Goal: Task Accomplishment & Management: Manage account settings

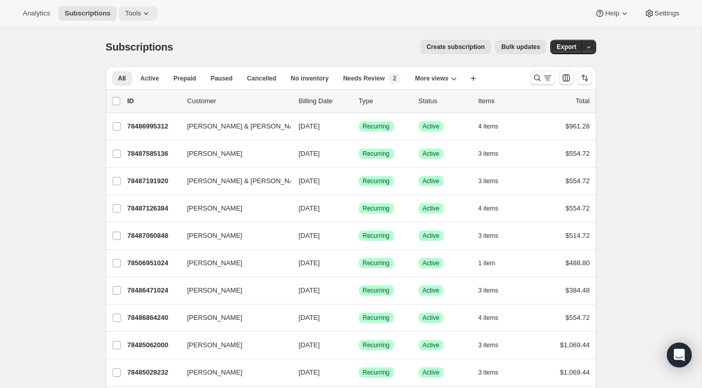
click at [135, 18] on button "Tools" at bounding box center [138, 13] width 39 height 14
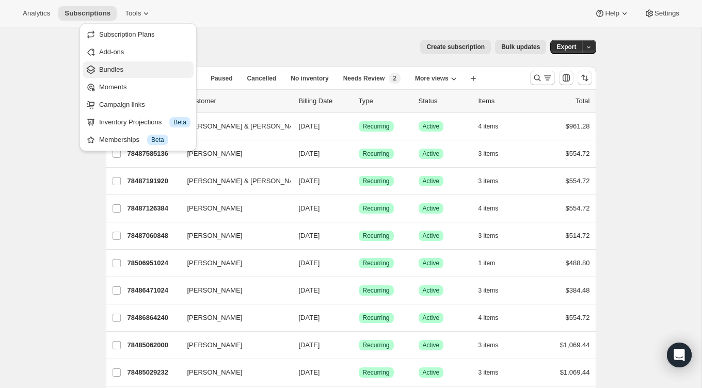
click at [129, 73] on span "Bundles" at bounding box center [144, 70] width 91 height 10
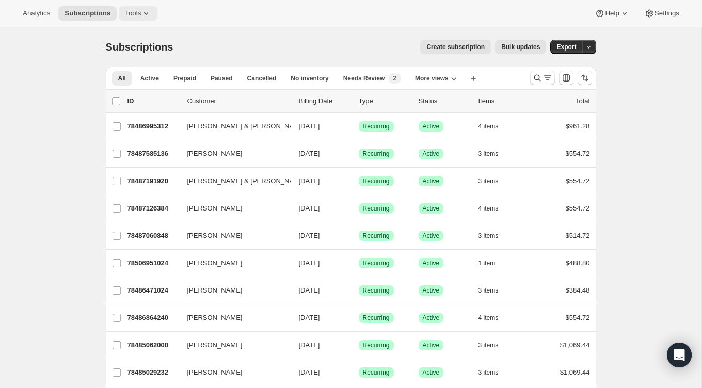
click at [157, 14] on button "Tools" at bounding box center [138, 13] width 39 height 14
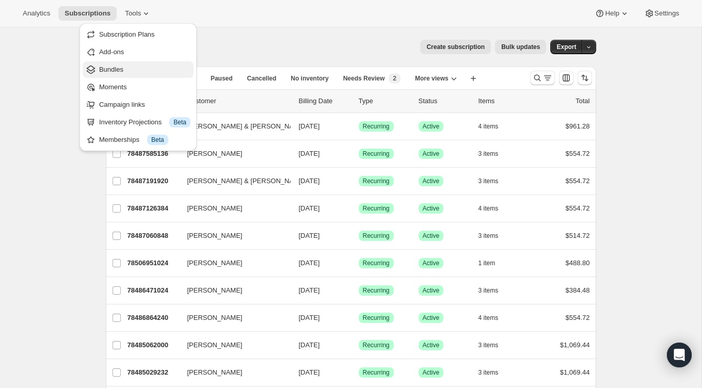
click at [132, 65] on span "Bundles" at bounding box center [144, 70] width 91 height 10
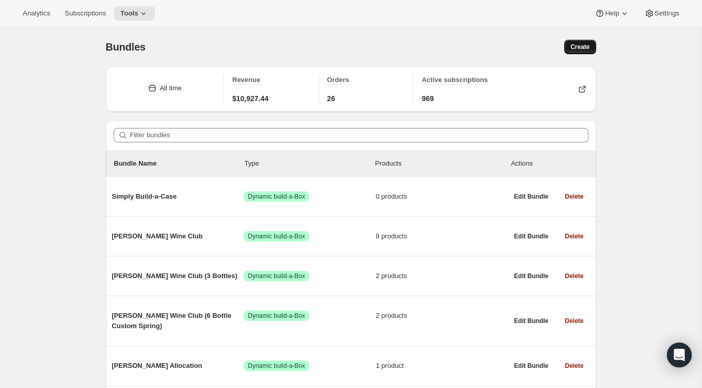
click at [584, 48] on span "Create" at bounding box center [579, 47] width 19 height 8
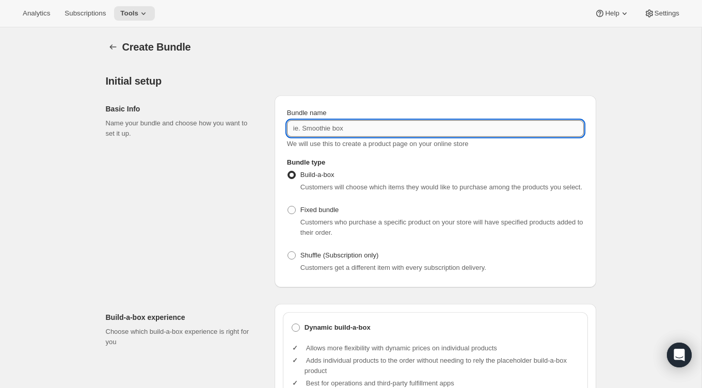
click at [356, 128] on input "Bundle name" at bounding box center [435, 128] width 297 height 17
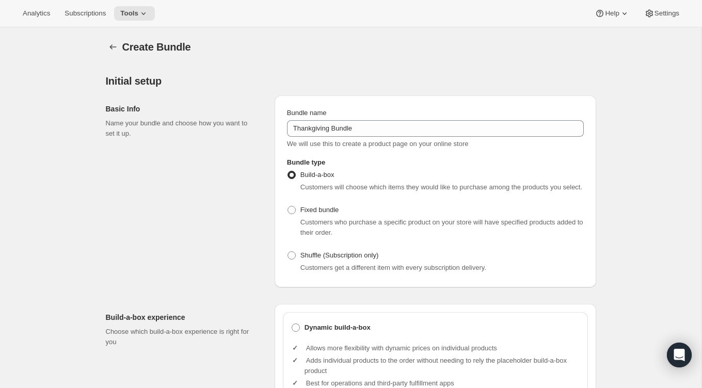
click at [358, 87] on div "Basic Info Name your bundle and choose how you want to set it up. Bundle name T…" at bounding box center [351, 187] width 490 height 200
click at [308, 141] on span "We will use this to create a product page on your online store" at bounding box center [378, 144] width 182 height 8
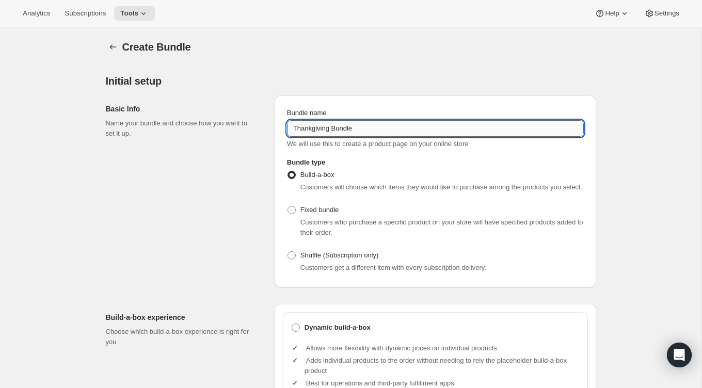
click at [318, 130] on input "Thankgiving Bundle" at bounding box center [435, 128] width 297 height 17
type input "[DATE] Bundle"
click at [338, 93] on div "Basic Info Name your bundle and choose how you want to set it up. Bundle name […" at bounding box center [351, 187] width 490 height 200
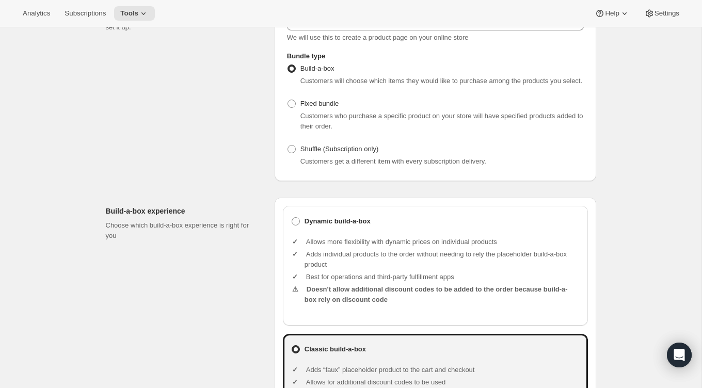
scroll to position [108, 0]
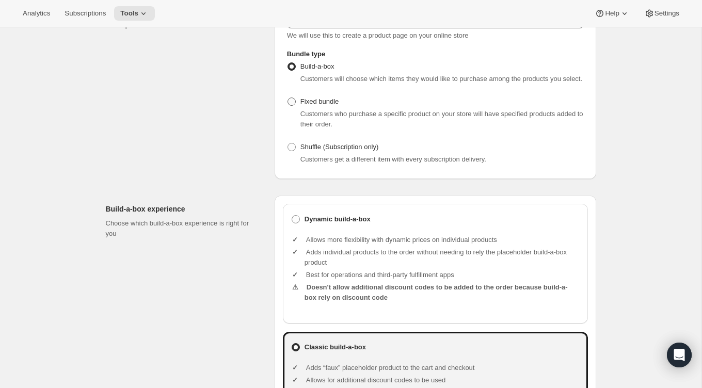
click at [327, 105] on span "Fixed bundle" at bounding box center [319, 102] width 38 height 8
click at [288, 98] on input "Fixed bundle" at bounding box center [288, 98] width 1 height 1
radio input "true"
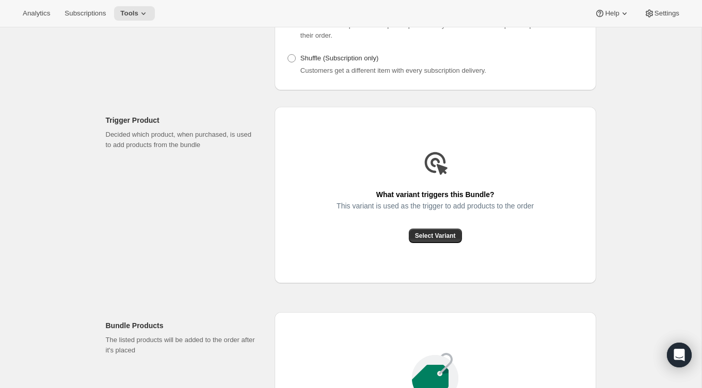
scroll to position [220, 0]
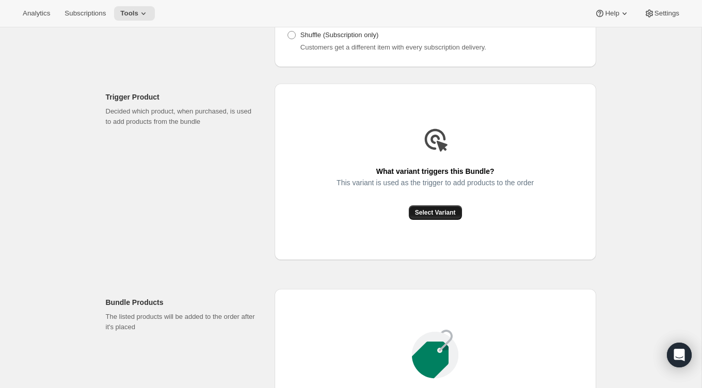
click at [417, 217] on span "Select Variant" at bounding box center [435, 213] width 41 height 8
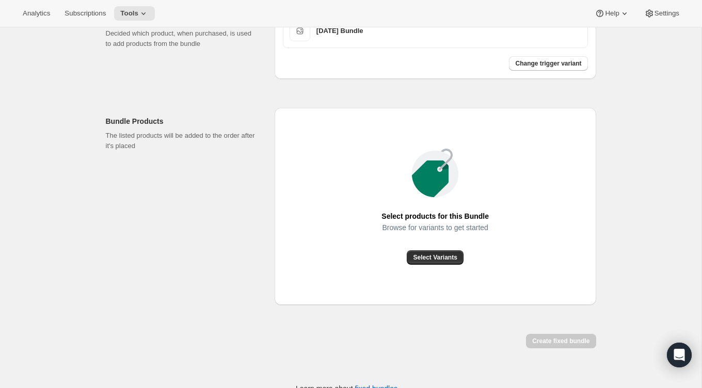
scroll to position [301, 0]
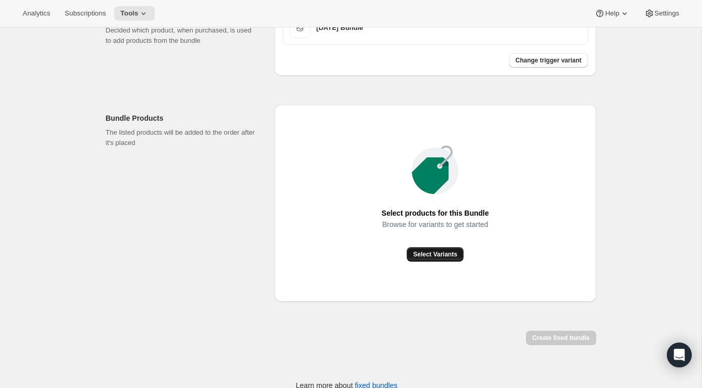
click at [421, 259] on span "Select Variants" at bounding box center [435, 254] width 44 height 8
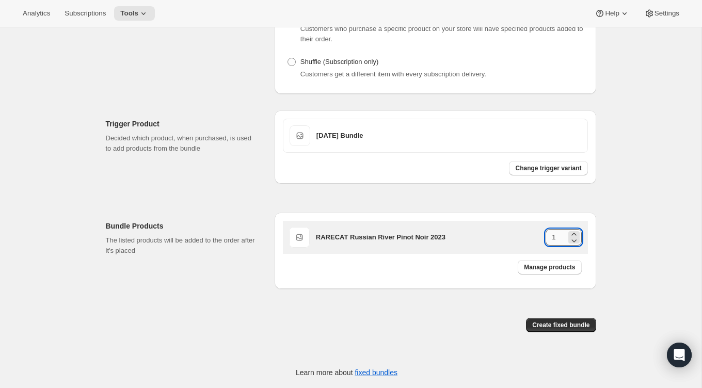
click at [555, 235] on input "1" at bounding box center [556, 237] width 20 height 17
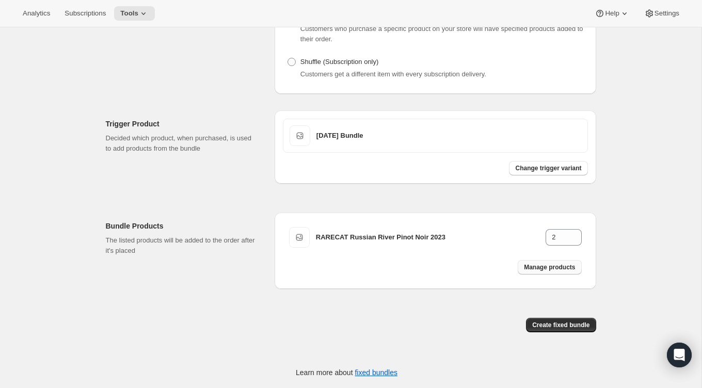
click at [543, 268] on span "Manage products" at bounding box center [549, 267] width 51 height 8
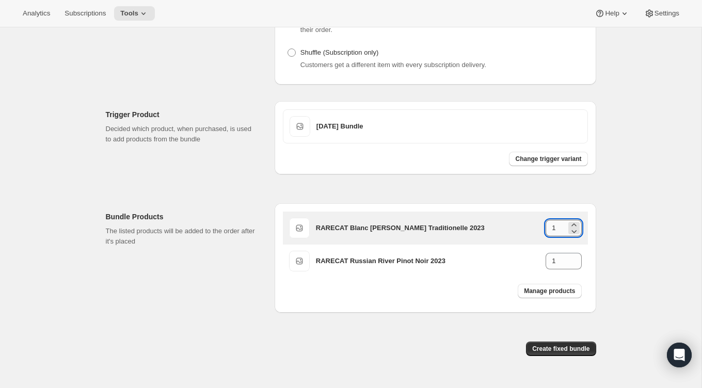
drag, startPoint x: 556, startPoint y: 242, endPoint x: 548, endPoint y: 241, distance: 8.3
click at [548, 236] on input "1" at bounding box center [556, 228] width 20 height 17
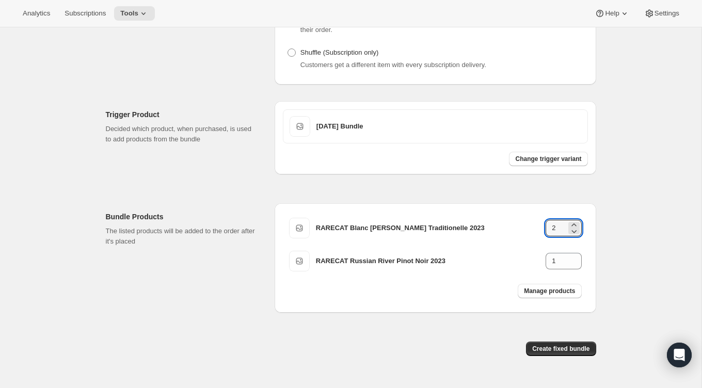
type input "2"
click at [614, 261] on div "Create Bundle. This page is ready Create Bundle Initial setup Basic Info Name y…" at bounding box center [351, 117] width 702 height 587
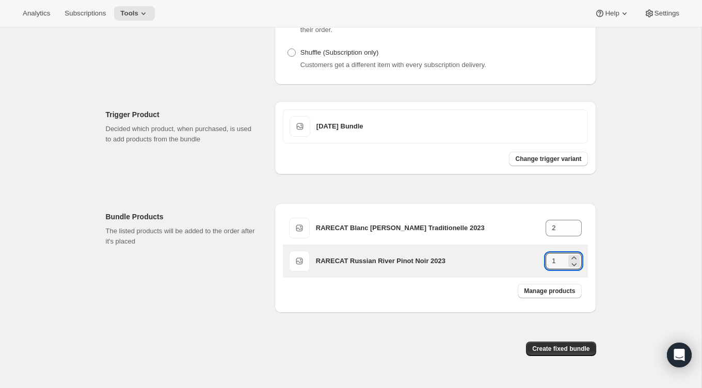
drag, startPoint x: 556, startPoint y: 269, endPoint x: 536, endPoint y: 269, distance: 20.1
click at [536, 269] on div "RARECAT Russian River Pinot Noir 2023 1" at bounding box center [449, 261] width 266 height 17
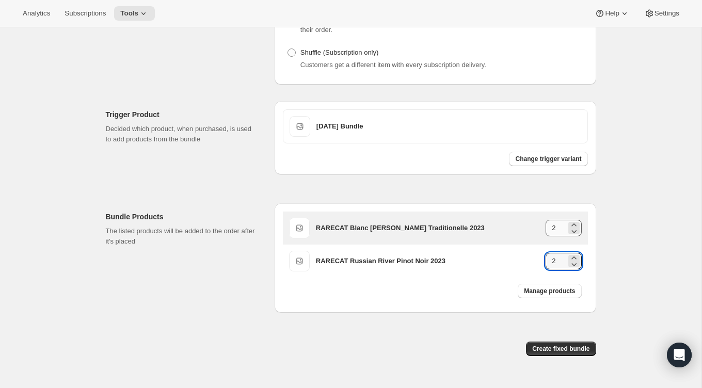
type input "2"
drag, startPoint x: 558, startPoint y: 238, endPoint x: 538, endPoint y: 238, distance: 20.1
click at [538, 236] on div "RARECAT Blanc [PERSON_NAME] Traditionelle 2023 2" at bounding box center [449, 228] width 266 height 17
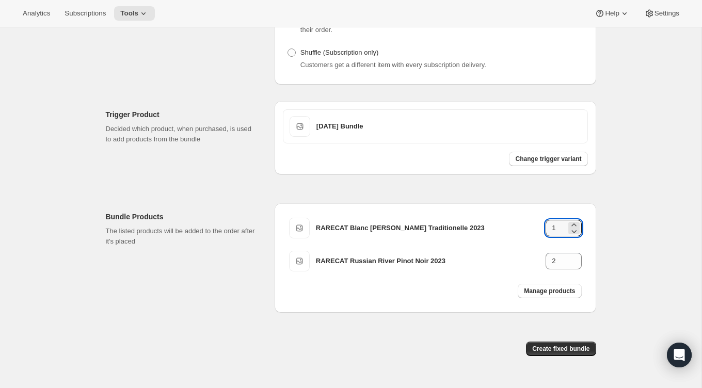
type input "1"
click at [654, 235] on div "Create Bundle. This page is ready Create Bundle Initial setup Basic Info Name y…" at bounding box center [351, 117] width 702 height 587
click at [630, 204] on div "Create Bundle. This page is ready Create Bundle Initial setup Basic Info Name y…" at bounding box center [351, 117] width 702 height 587
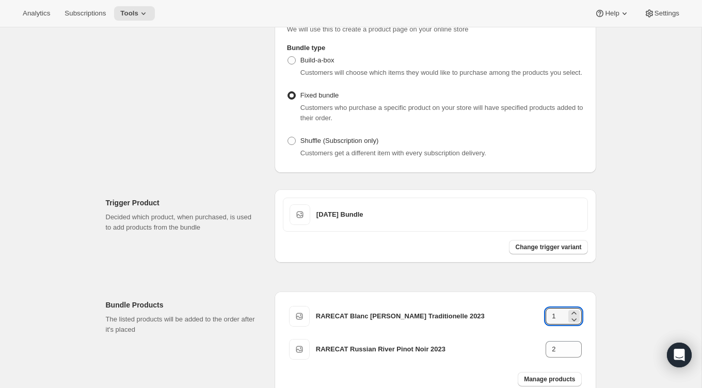
scroll to position [135, 0]
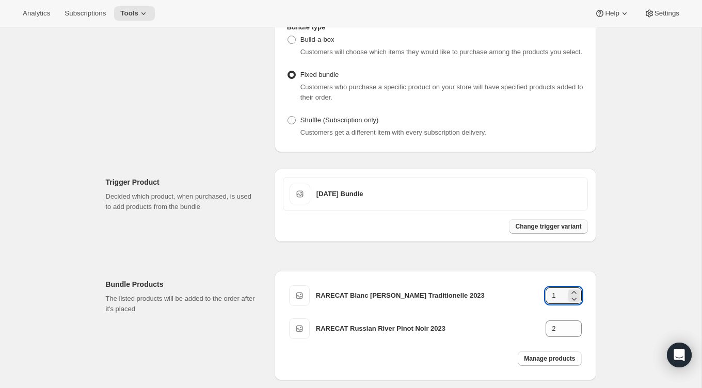
click at [539, 231] on span "Change trigger variant" at bounding box center [548, 226] width 66 height 8
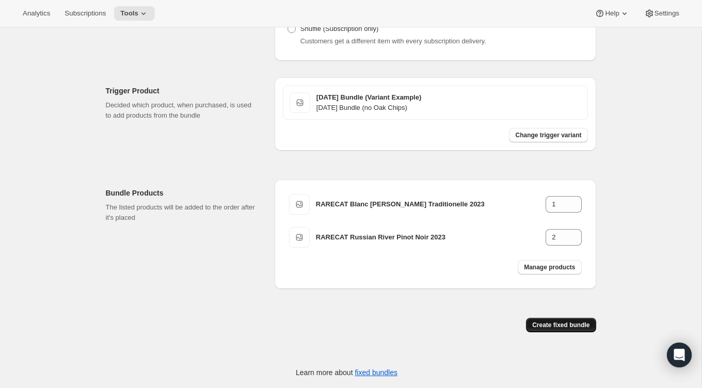
click at [529, 329] on button "Create fixed bundle" at bounding box center [561, 325] width 70 height 14
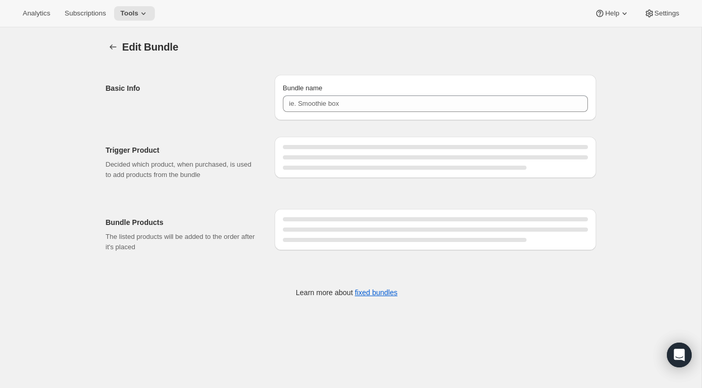
type input "[DATE] Bundle"
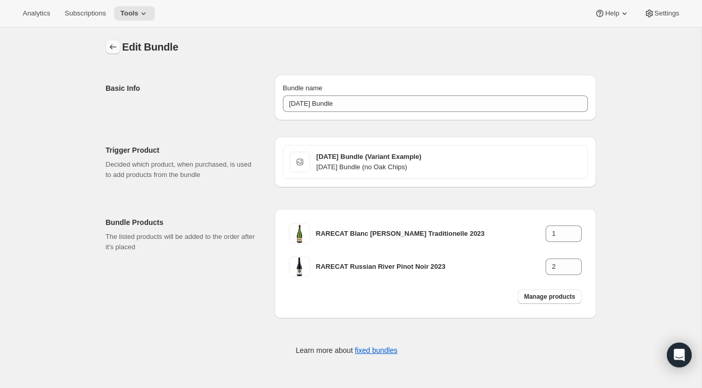
click at [111, 43] on icon "Bundles" at bounding box center [113, 47] width 10 height 10
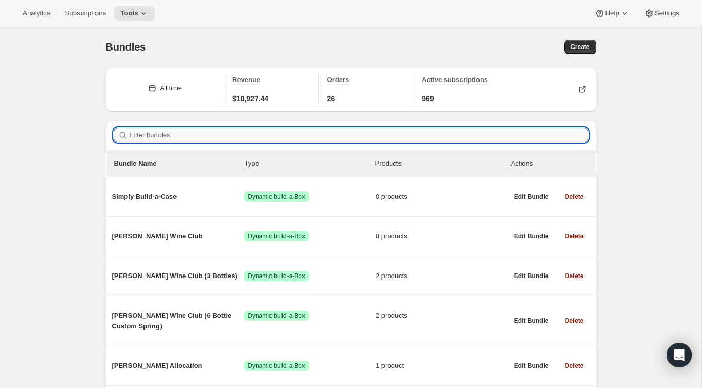
click at [214, 133] on input "Filter bundles" at bounding box center [359, 135] width 458 height 14
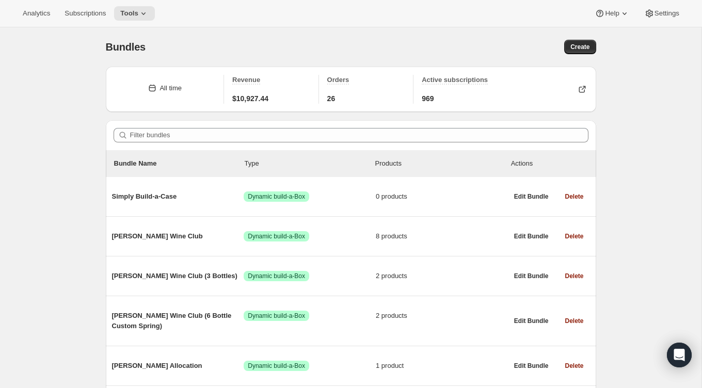
click at [586, 54] on div "Bundles. This page is ready Bundles Create" at bounding box center [351, 46] width 490 height 39
click at [586, 50] on span "Create" at bounding box center [579, 47] width 19 height 8
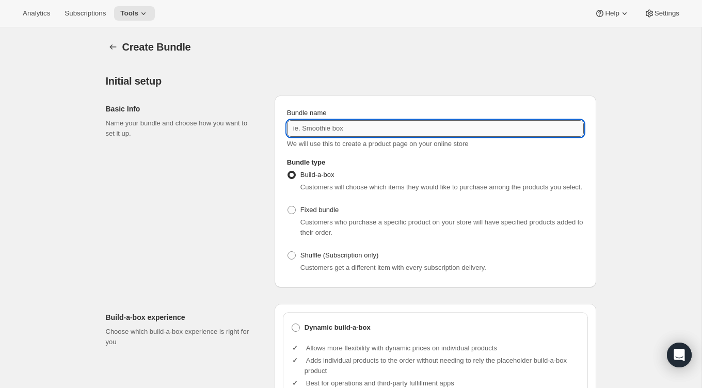
click at [363, 121] on input "Bundle name" at bounding box center [435, 128] width 297 height 17
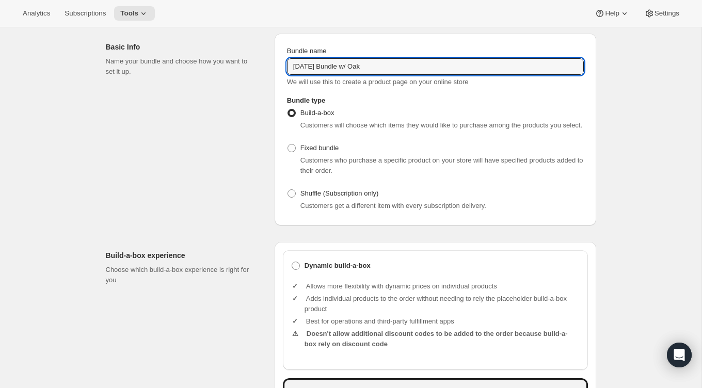
scroll to position [79, 0]
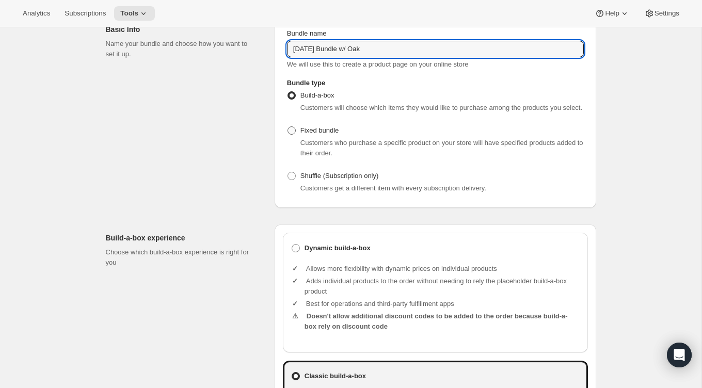
type input "[DATE] Bundle w/ Oak"
click at [328, 134] on span "Fixed bundle" at bounding box center [319, 130] width 38 height 8
click at [288, 127] on input "Fixed bundle" at bounding box center [288, 126] width 1 height 1
radio input "true"
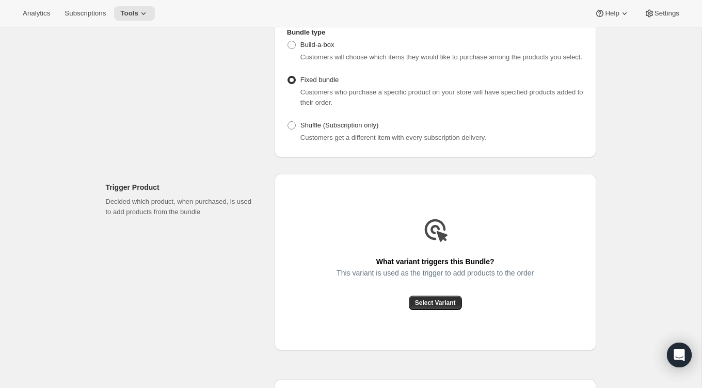
scroll to position [230, 0]
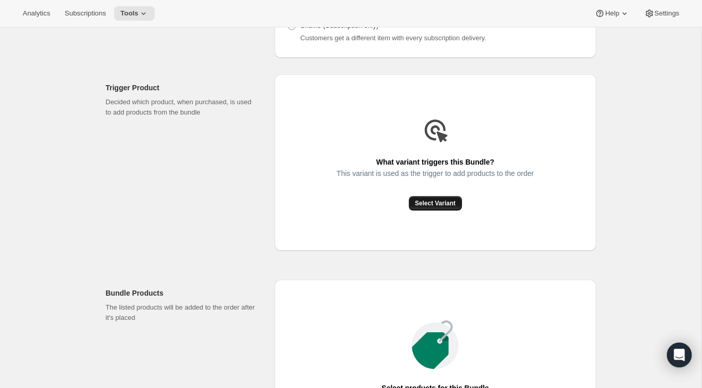
click at [438, 208] on span "Select Variant" at bounding box center [435, 203] width 41 height 8
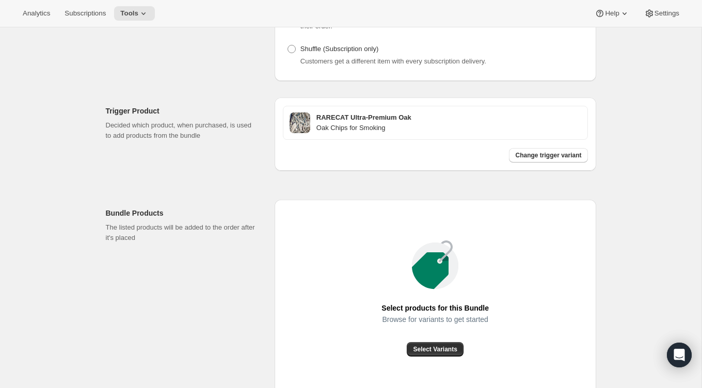
scroll to position [205, 0]
click at [540, 161] on button "Change trigger variant" at bounding box center [548, 156] width 78 height 14
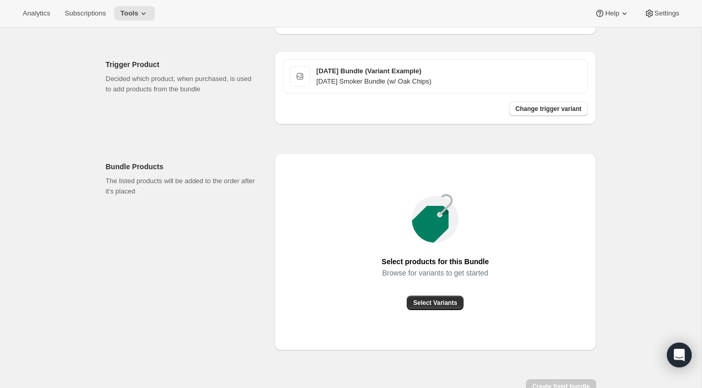
scroll to position [262, 0]
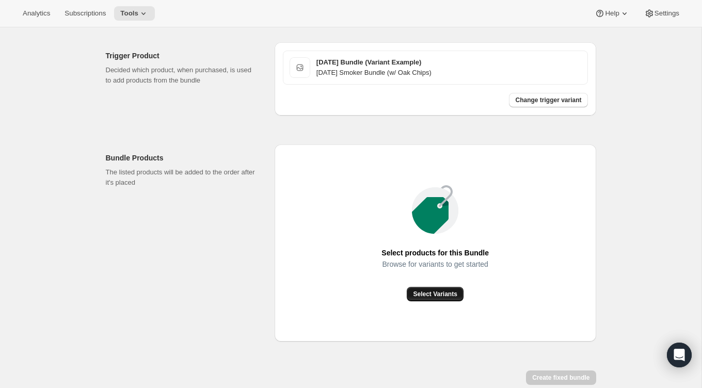
click at [434, 298] on span "Select Variants" at bounding box center [435, 294] width 44 height 8
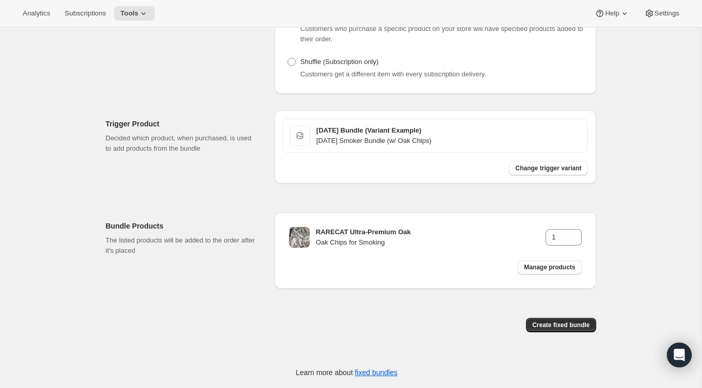
scroll to position [203, 0]
click at [556, 268] on span "Manage products" at bounding box center [549, 267] width 51 height 8
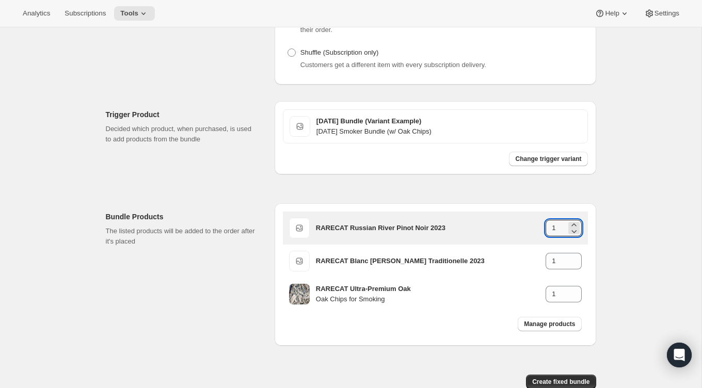
drag, startPoint x: 560, startPoint y: 241, endPoint x: 536, endPoint y: 241, distance: 23.7
click at [536, 236] on div "RARECAT Russian River Pinot Noir 2023 1" at bounding box center [449, 228] width 266 height 17
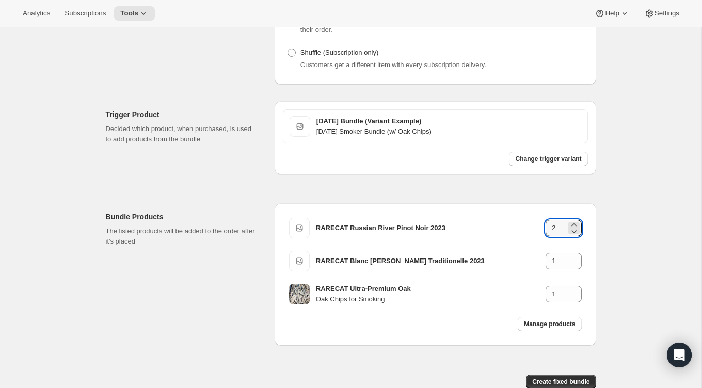
type input "2"
click at [642, 243] on div "Create Bundle. This page is ready Create Bundle Initial setup Basic Info Name y…" at bounding box center [351, 134] width 702 height 621
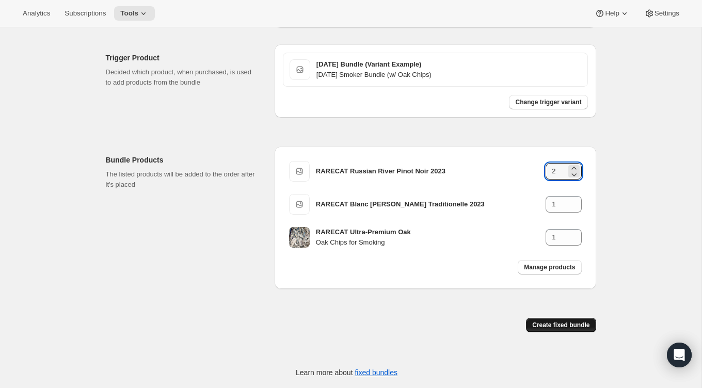
click at [553, 330] on button "Create fixed bundle" at bounding box center [561, 325] width 70 height 14
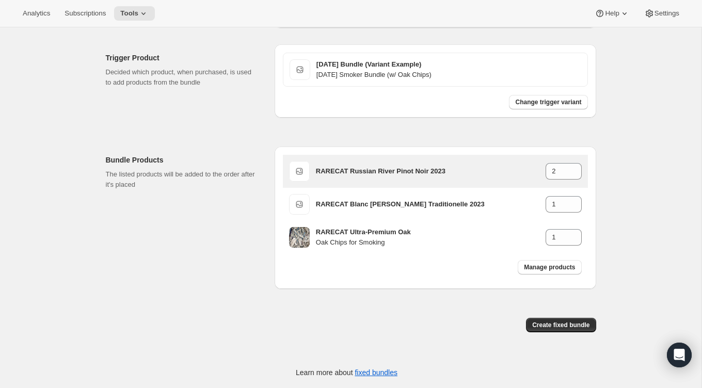
scroll to position [268, 0]
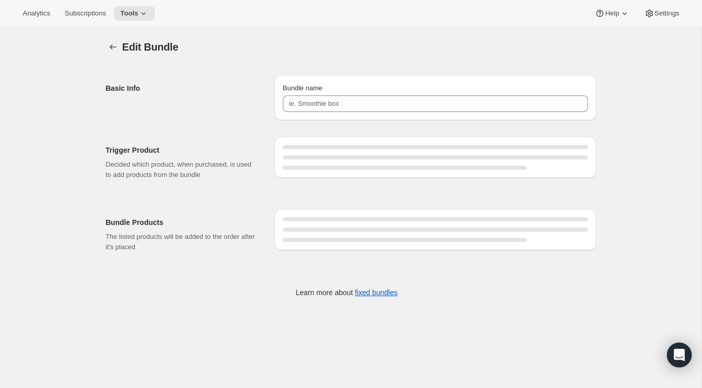
type input "[DATE] Bundle w/ Oak"
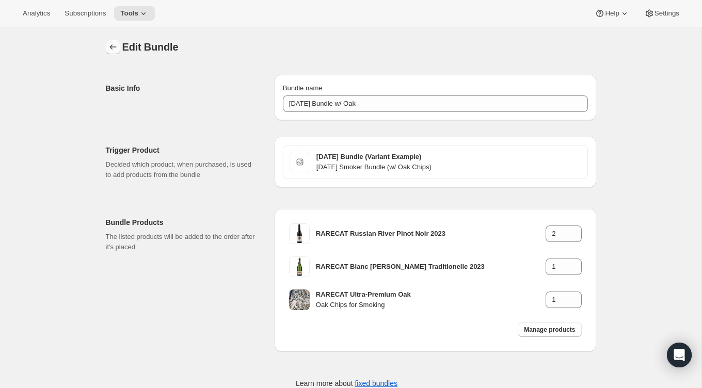
click at [112, 50] on icon "Bundles" at bounding box center [113, 47] width 10 height 10
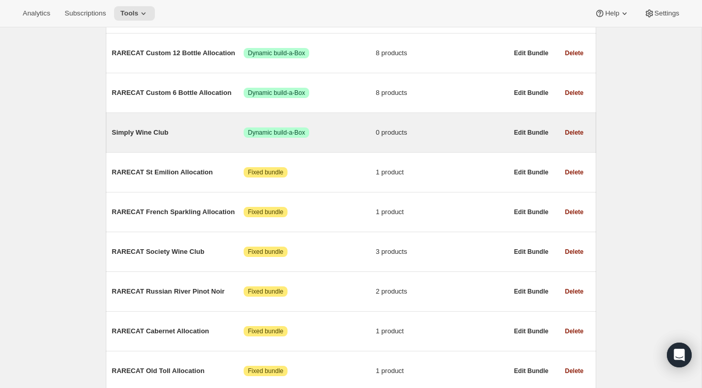
scroll to position [555, 0]
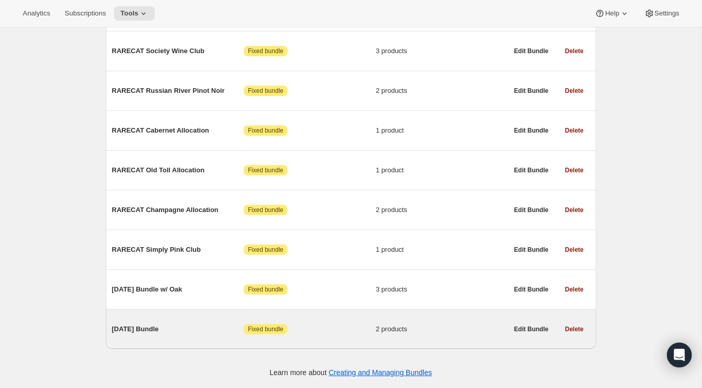
click at [187, 328] on span "[DATE] Bundle" at bounding box center [178, 329] width 132 height 10
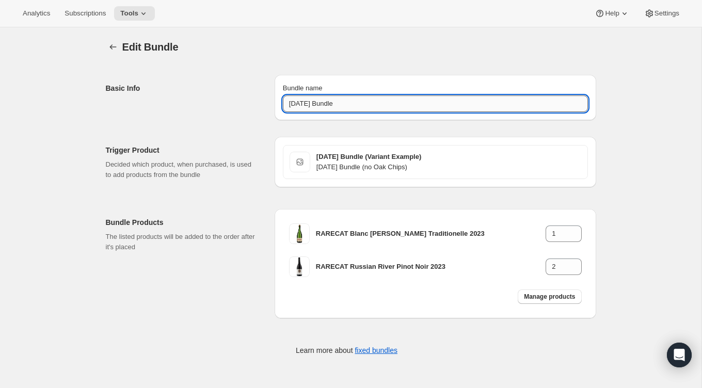
click at [362, 105] on input "[DATE] Bundle" at bounding box center [435, 104] width 305 height 17
click at [356, 101] on input "[DATE] Bundle no Oak" at bounding box center [435, 104] width 305 height 17
click at [386, 105] on input "[DATE] Bundle (no Oak" at bounding box center [435, 104] width 305 height 17
type input "[DATE] Bundle (no Oak)"
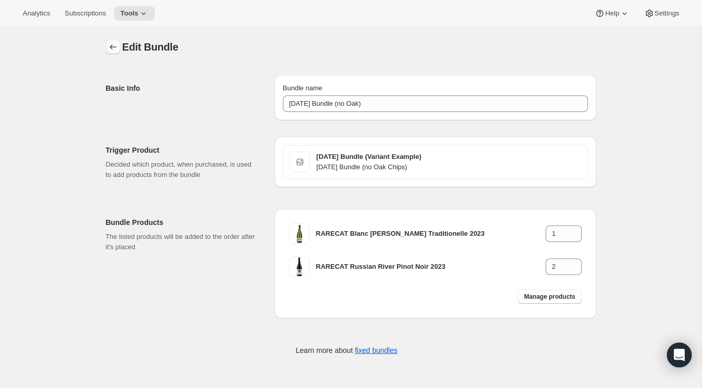
click at [116, 45] on icon "Bundles" at bounding box center [113, 47] width 10 height 10
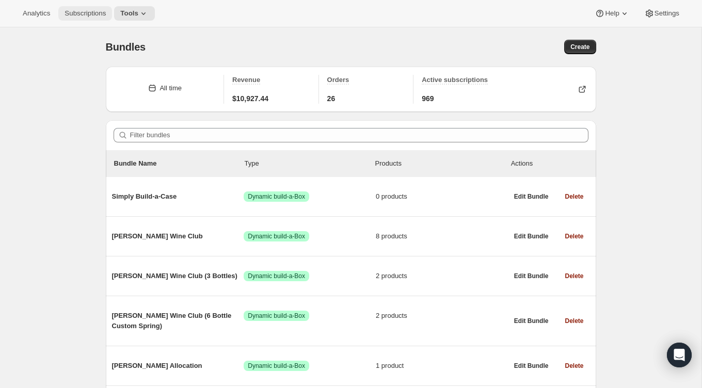
click at [89, 16] on span "Subscriptions" at bounding box center [85, 13] width 41 height 8
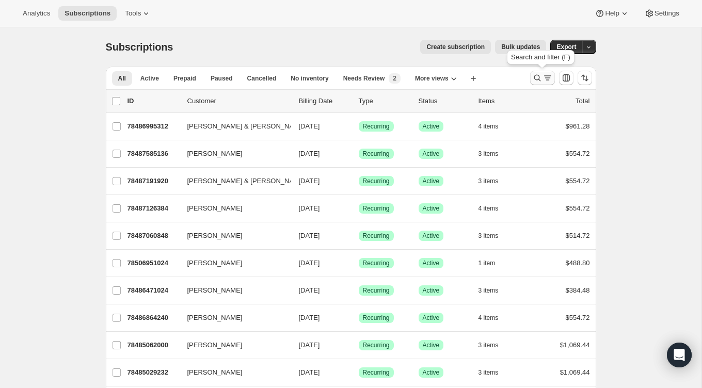
click at [534, 73] on icon "Search and filter results" at bounding box center [537, 78] width 10 height 10
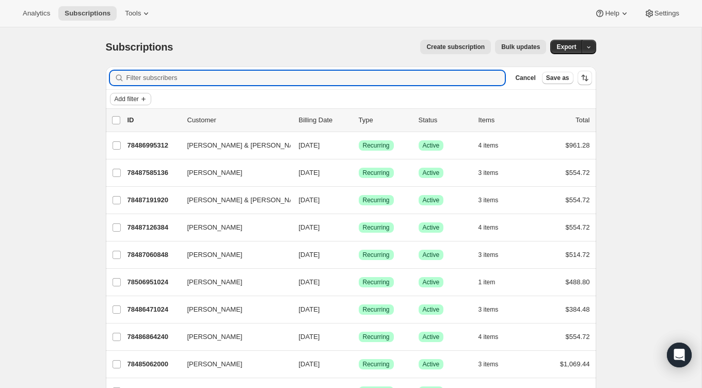
click at [125, 104] on button "Add filter" at bounding box center [130, 99] width 41 height 12
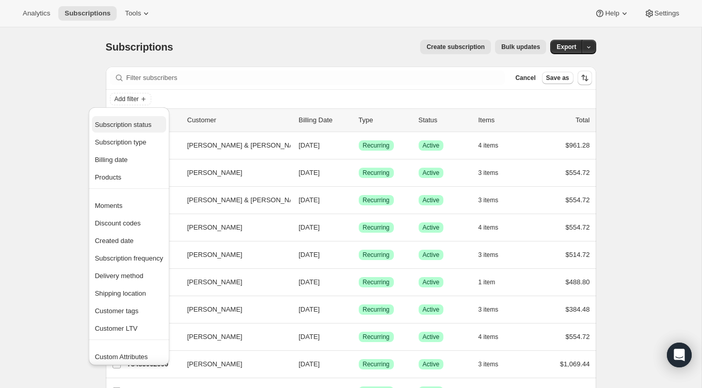
click at [123, 129] on span "Subscription status" at bounding box center [129, 125] width 68 height 10
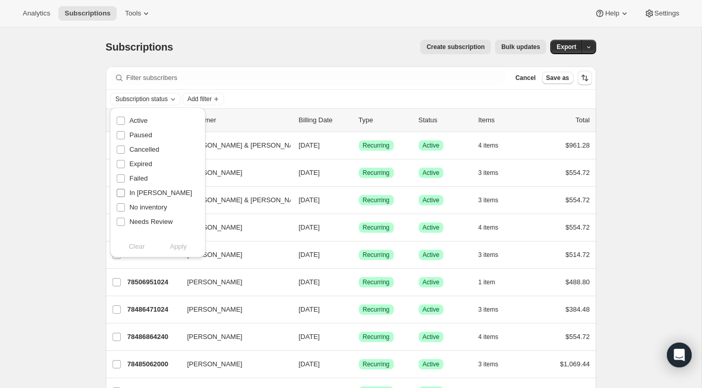
click at [130, 195] on span "In [PERSON_NAME]" at bounding box center [161, 193] width 62 height 8
click at [125, 195] on input "In [PERSON_NAME]" at bounding box center [121, 193] width 8 height 8
checkbox input "true"
click at [131, 183] on span "Failed" at bounding box center [139, 178] width 18 height 10
click at [125, 183] on input "Failed" at bounding box center [121, 178] width 8 height 8
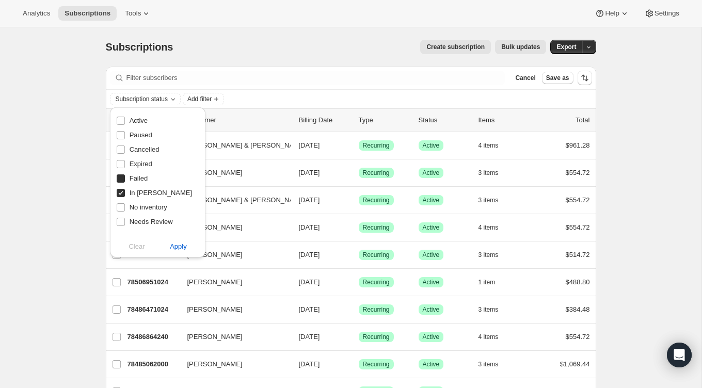
checkbox input "true"
click at [133, 221] on span "Needs Review" at bounding box center [151, 222] width 43 height 8
click at [125, 221] on input "Needs Review" at bounding box center [121, 222] width 8 height 8
checkbox input "true"
click at [179, 247] on span "Apply" at bounding box center [178, 247] width 17 height 10
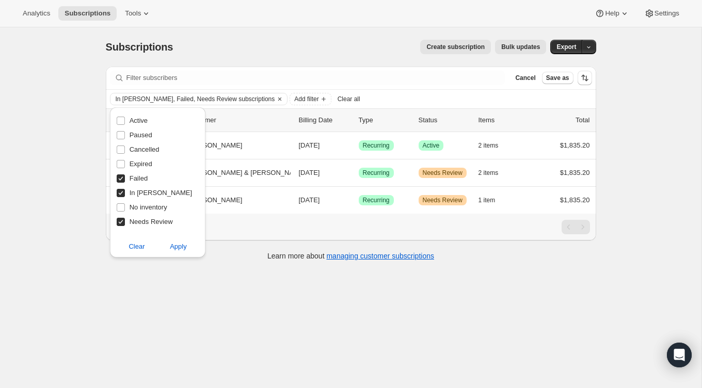
click at [391, 52] on div "Create subscription Bulk updates" at bounding box center [365, 47] width 361 height 14
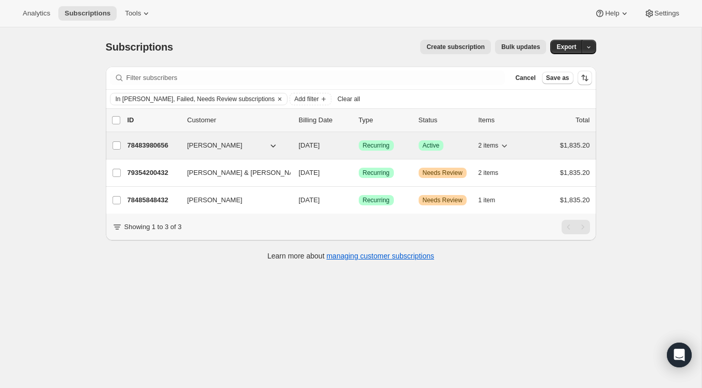
click at [294, 138] on div "78483980656 [PERSON_NAME] [DATE] Success Recurring Success Active 2 items $1,83…" at bounding box center [359, 145] width 463 height 14
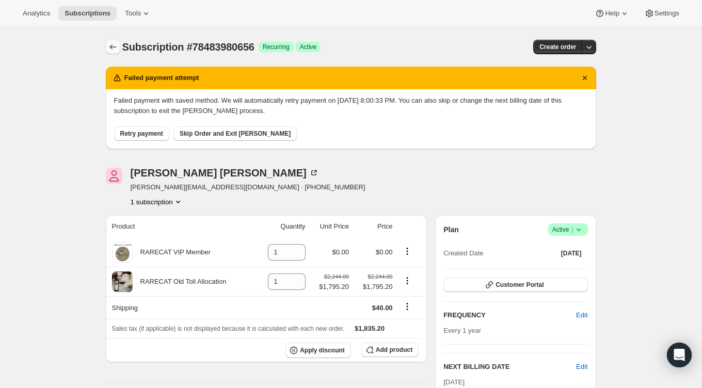
click at [112, 43] on icon "Subscriptions" at bounding box center [113, 47] width 10 height 10
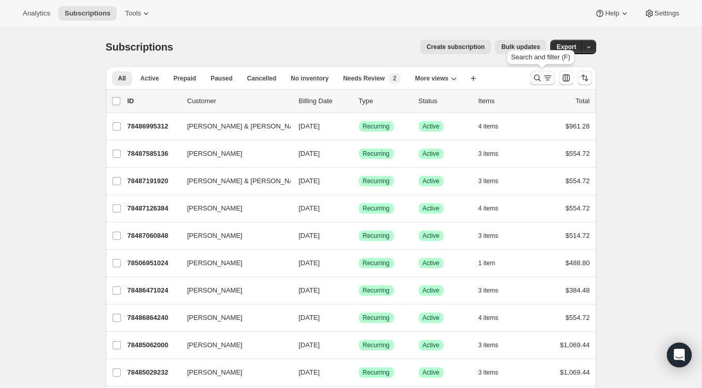
click at [535, 77] on icon "Search and filter results" at bounding box center [537, 78] width 10 height 10
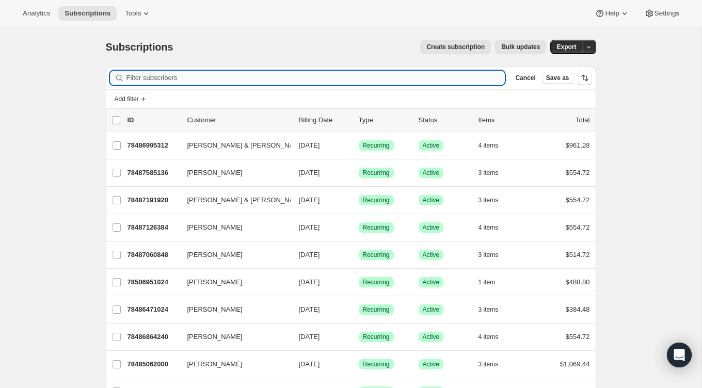
paste input "[EMAIL_ADDRESS][DOMAIN_NAME]"
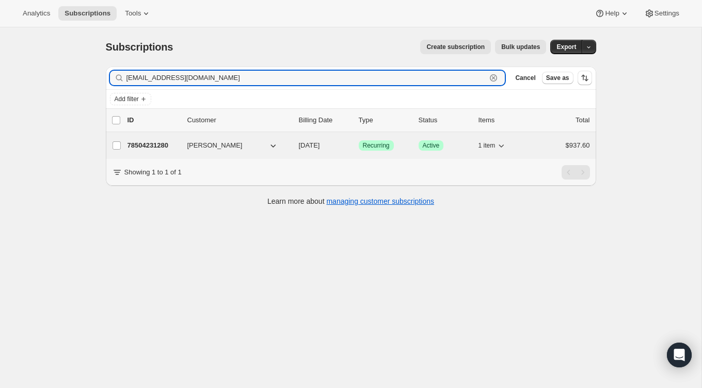
type input "[EMAIL_ADDRESS][DOMAIN_NAME]"
click at [185, 142] on div "78504231280 [PERSON_NAME] [DATE] Success Recurring Success Active 1 item $937.60" at bounding box center [359, 145] width 463 height 14
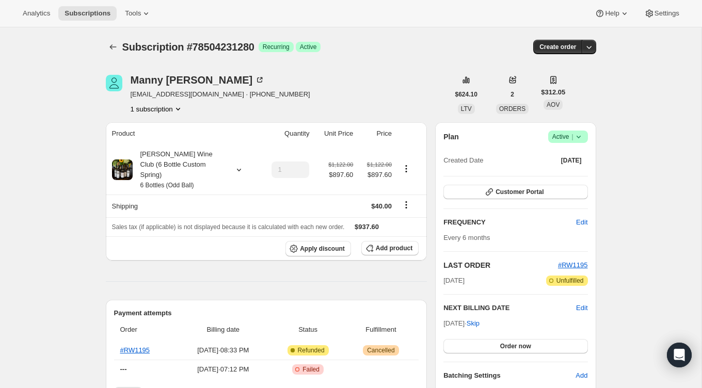
click at [108, 43] on icon "Subscriptions" at bounding box center [113, 47] width 10 height 10
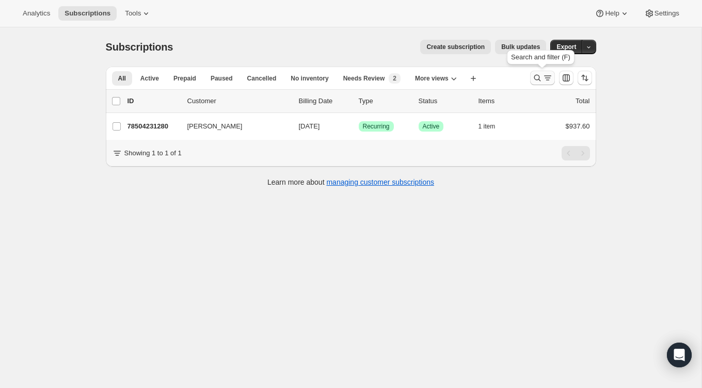
click at [543, 75] on icon "Search and filter results" at bounding box center [548, 78] width 10 height 10
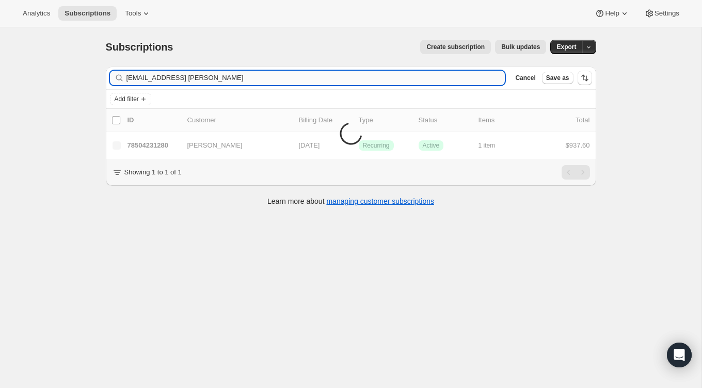
click at [440, 72] on input "[EMAIL_ADDRESS] [PERSON_NAME]" at bounding box center [315, 78] width 379 height 14
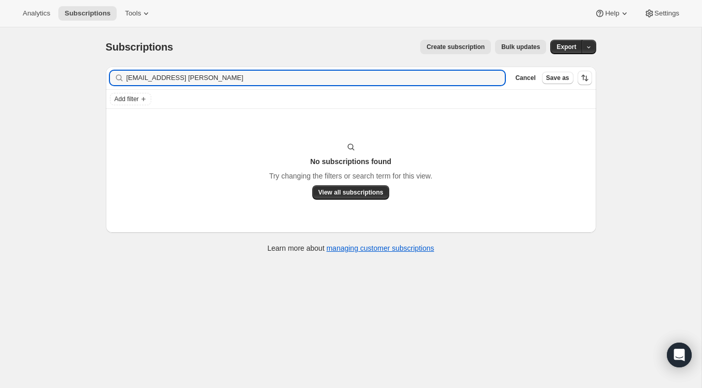
type input "[EMAIL_ADDRESS] [PERSON_NAME]"
click at [497, 81] on icon "button" at bounding box center [493, 78] width 10 height 10
click at [487, 81] on input "[EMAIL_ADDRESS] [PERSON_NAME]" at bounding box center [306, 78] width 360 height 14
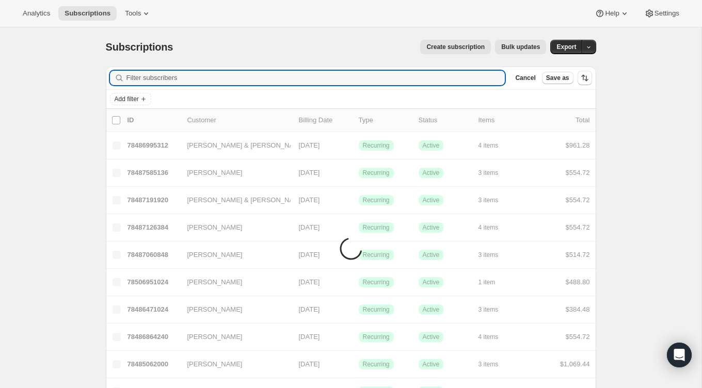
click at [497, 81] on input "Filter subscribers" at bounding box center [315, 78] width 379 height 14
paste input "[PERSON_NAME]"
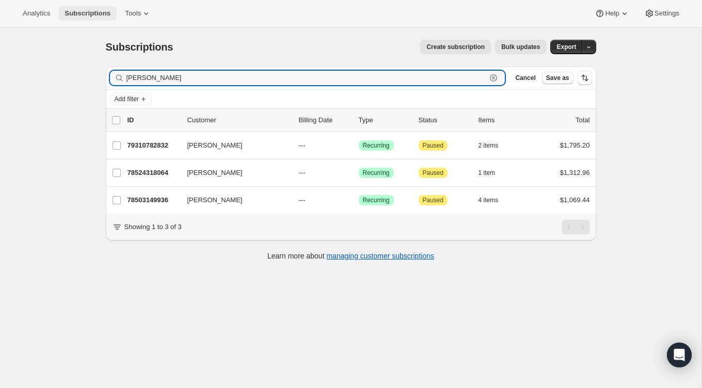
type input "[PERSON_NAME]"
click at [94, 14] on span "Subscriptions" at bounding box center [88, 13] width 46 height 8
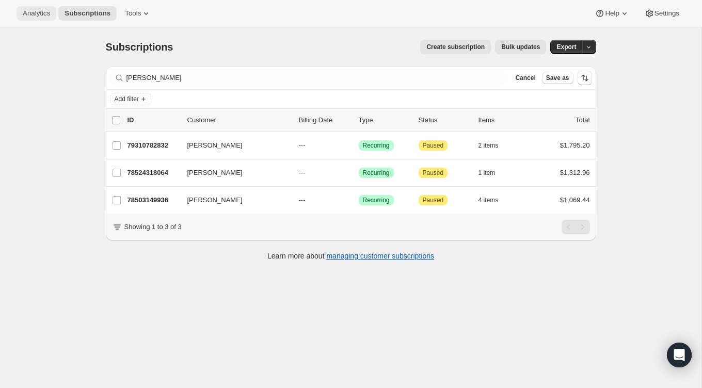
click at [54, 14] on button "Analytics" at bounding box center [37, 13] width 40 height 14
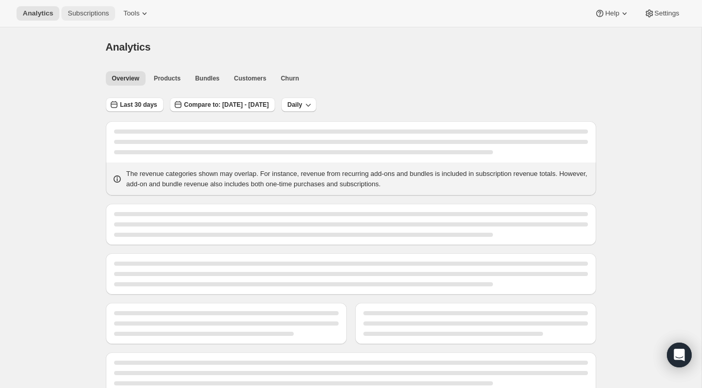
click at [91, 15] on span "Subscriptions" at bounding box center [88, 13] width 41 height 8
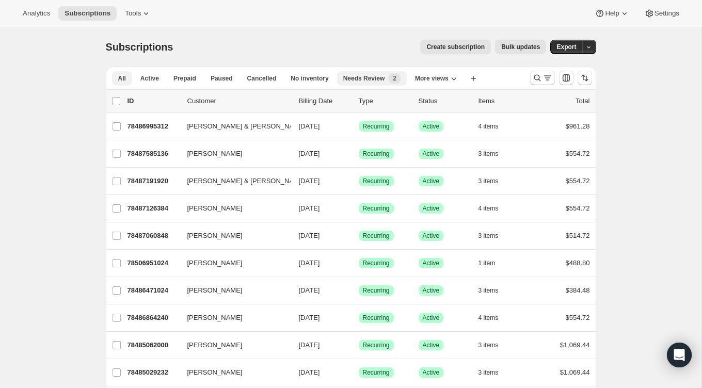
click at [363, 82] on span "Needs Review" at bounding box center [364, 78] width 42 height 8
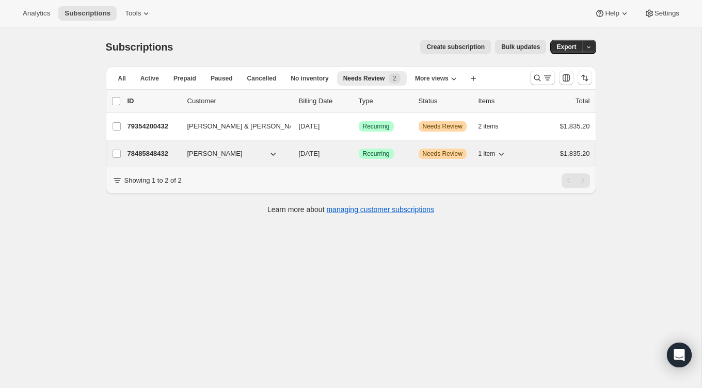
click at [241, 150] on button "[PERSON_NAME]" at bounding box center [232, 154] width 103 height 17
click at [186, 150] on div "78485848432 [PERSON_NAME] [DATE] Success Recurring Warning Needs Review 1 item …" at bounding box center [359, 154] width 463 height 14
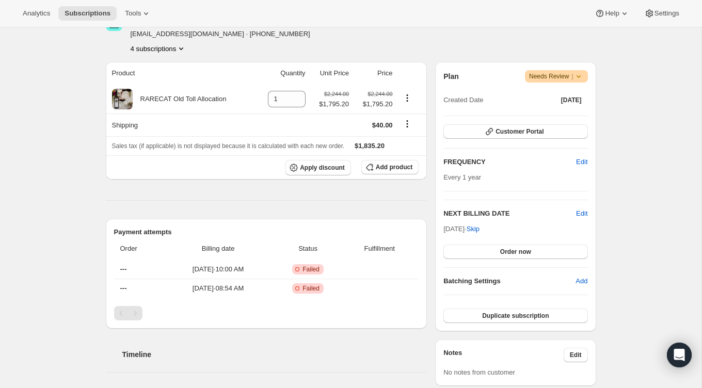
scroll to position [163, 0]
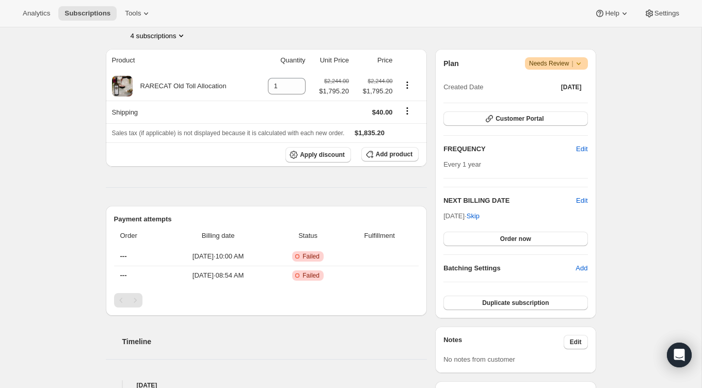
click at [586, 62] on span "Warning Needs Review |" at bounding box center [556, 63] width 63 height 12
click at [638, 84] on div "Subscription #78485848432. This page is ready Subscription #78485848432 Success…" at bounding box center [351, 366] width 702 height 1005
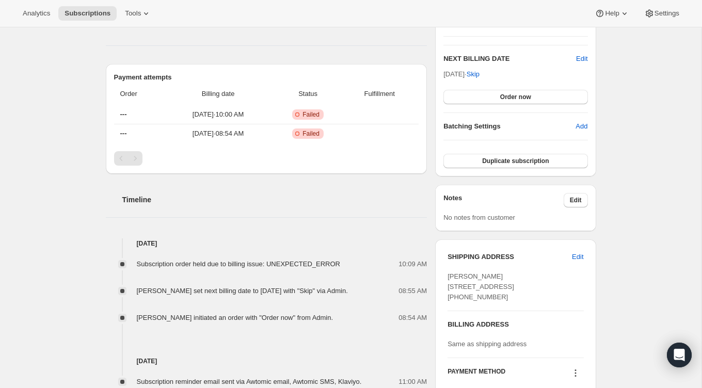
scroll to position [306, 0]
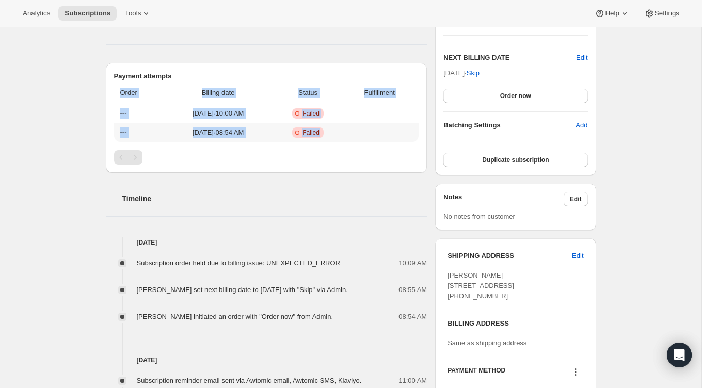
drag, startPoint x: 119, startPoint y: 90, endPoint x: 395, endPoint y: 128, distance: 278.3
click at [395, 128] on table "Order Billing date Status Fulfillment --- [DATE] · 10:00 AM Critical Incomplete…" at bounding box center [266, 112] width 305 height 60
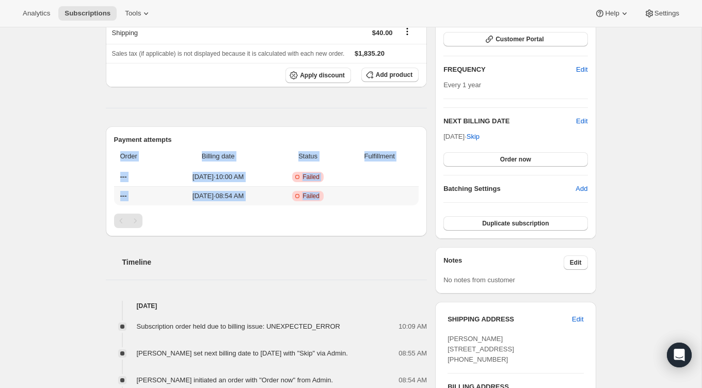
scroll to position [232, 0]
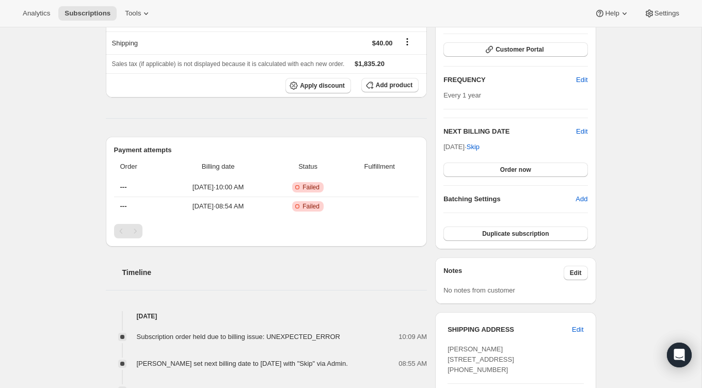
click at [296, 125] on div "Product Quantity Unit Price Price RARECAT Old Toll Allocation 1 $2,244.00 $1,79…" at bounding box center [267, 374] width 322 height 789
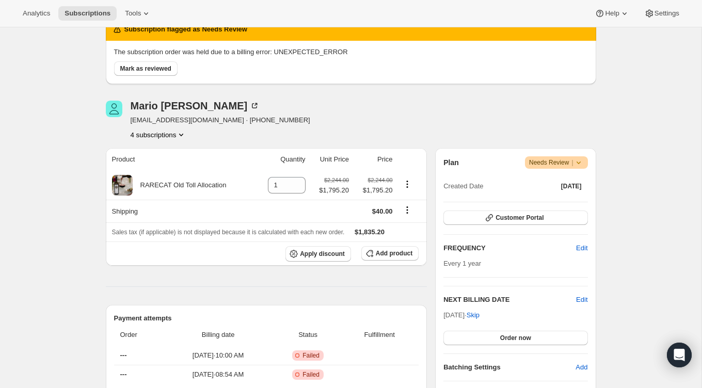
scroll to position [58, 0]
